Goal: Transaction & Acquisition: Subscribe to service/newsletter

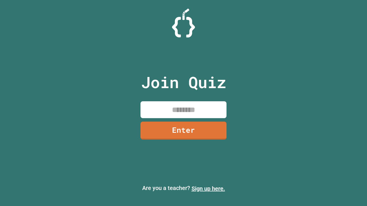
click at [208, 189] on link "Sign up here." at bounding box center [209, 189] width 34 height 7
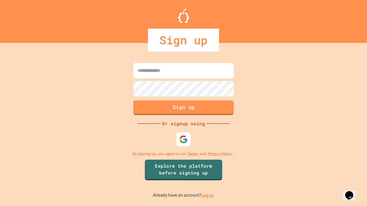
click at [208, 196] on link "Log in." at bounding box center [207, 196] width 13 height 6
